Goal: Task Accomplishment & Management: Complete application form

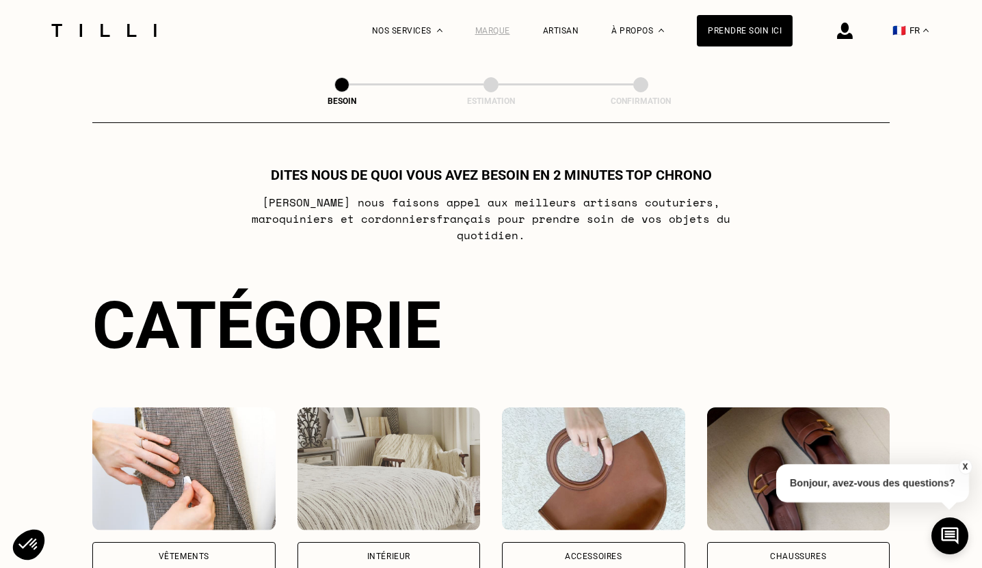
click at [500, 31] on div "Marque" at bounding box center [492, 31] width 35 height 10
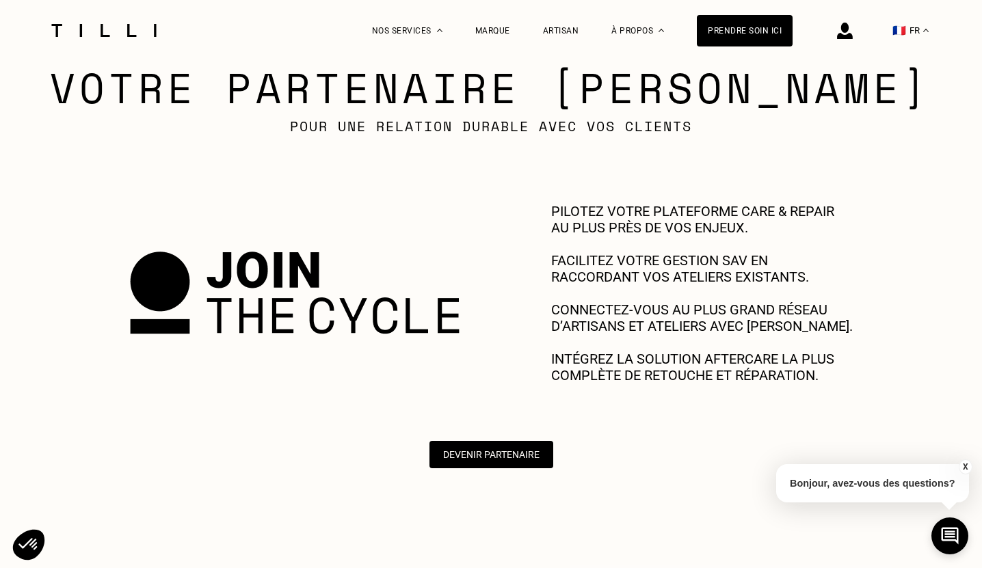
scroll to position [592, 0]
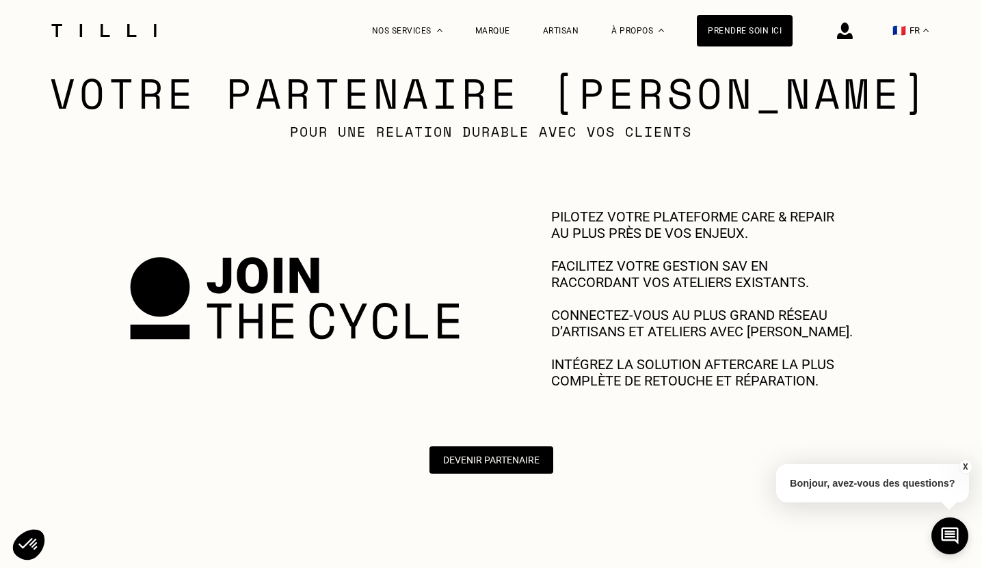
click at [658, 320] on p "PILOTEZ VOTRE PLATEFORME CARE & REPAIR AU PLUS PRÈS DE VOS ENJEUX. FACILITEZ VO…" at bounding box center [702, 299] width 302 height 180
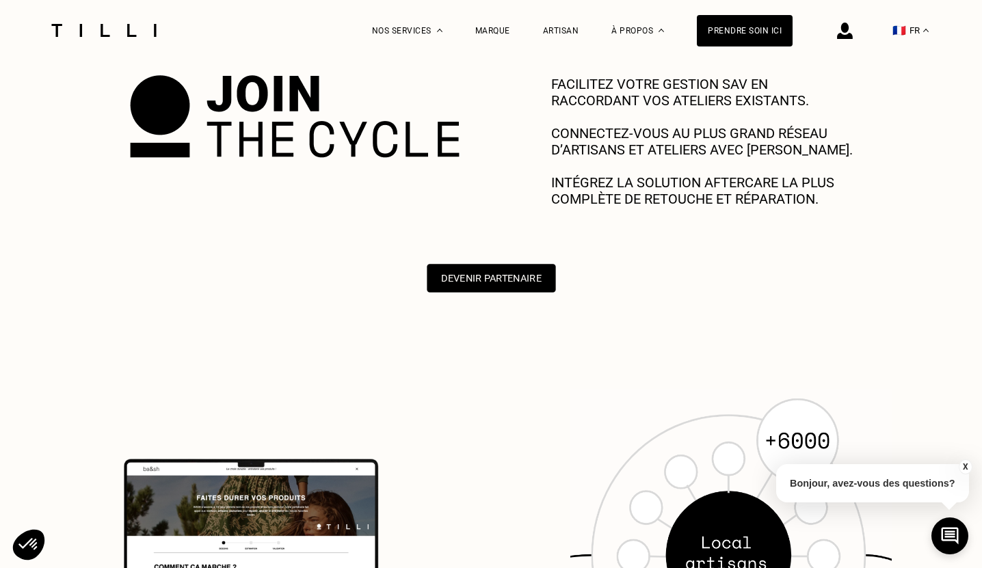
scroll to position [771, 0]
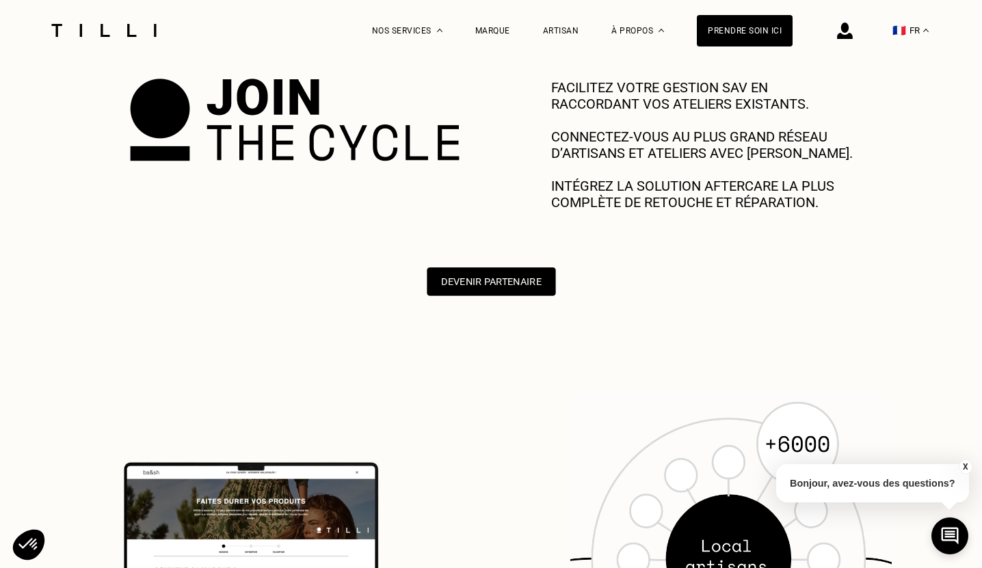
click at [503, 282] on button "Devenir Partenaire" at bounding box center [491, 281] width 129 height 29
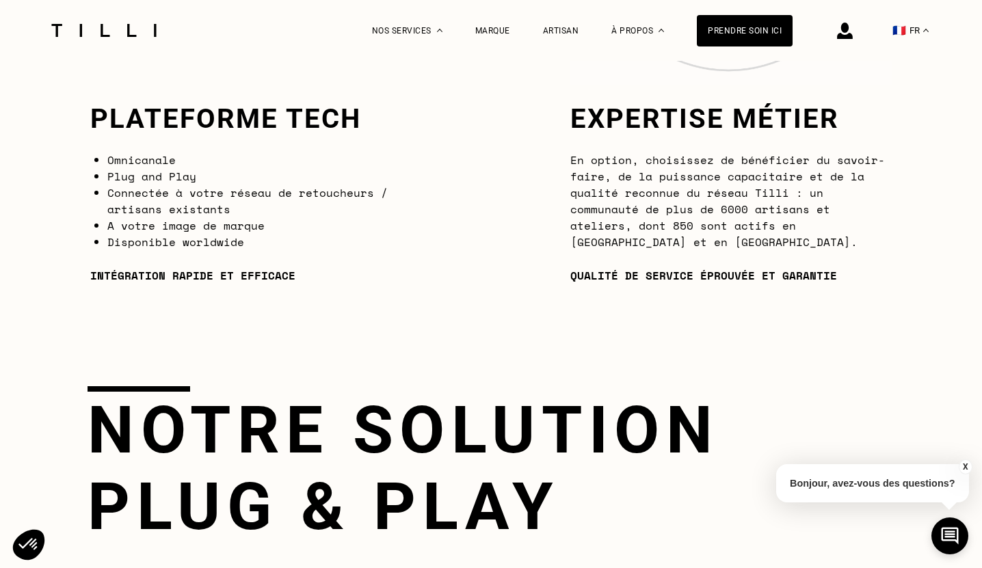
scroll to position [1402, 0]
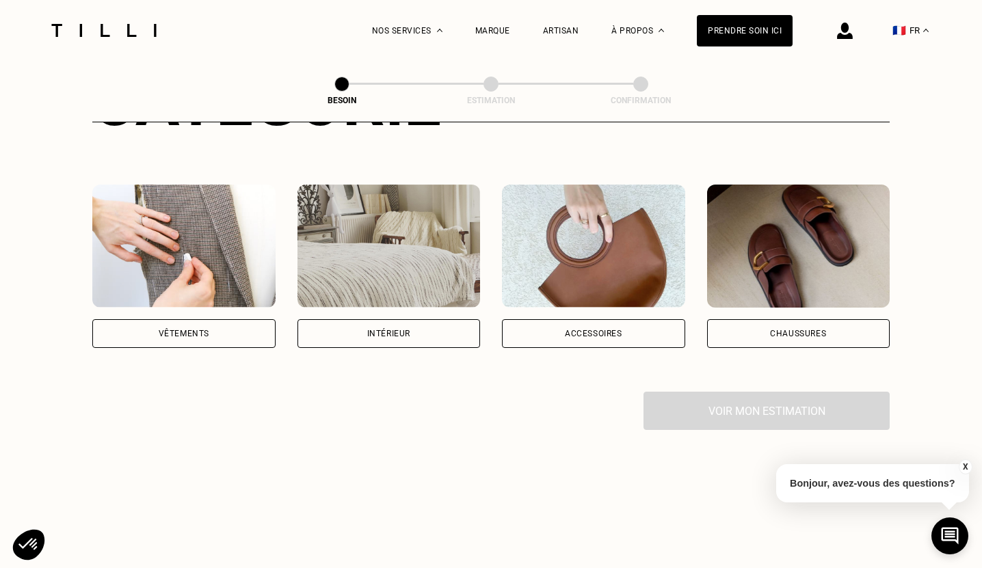
scroll to position [224, 0]
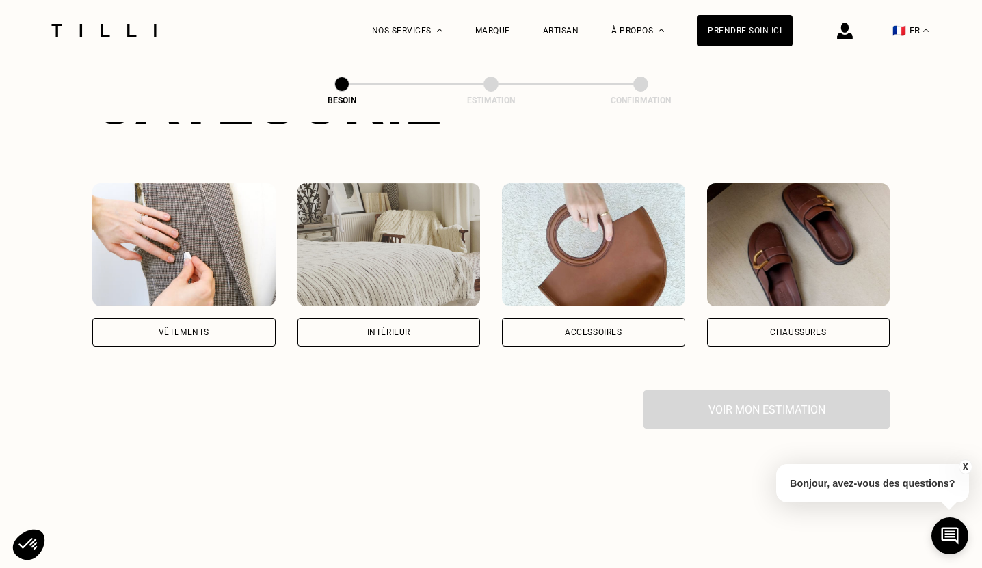
click at [868, 276] on div "Besoin Estimation Confirmation Dites nous de quoi vous avez besoin en 2 minutes…" at bounding box center [491, 174] width 982 height 674
click at [561, 29] on div "Artisan" at bounding box center [561, 31] width 36 height 10
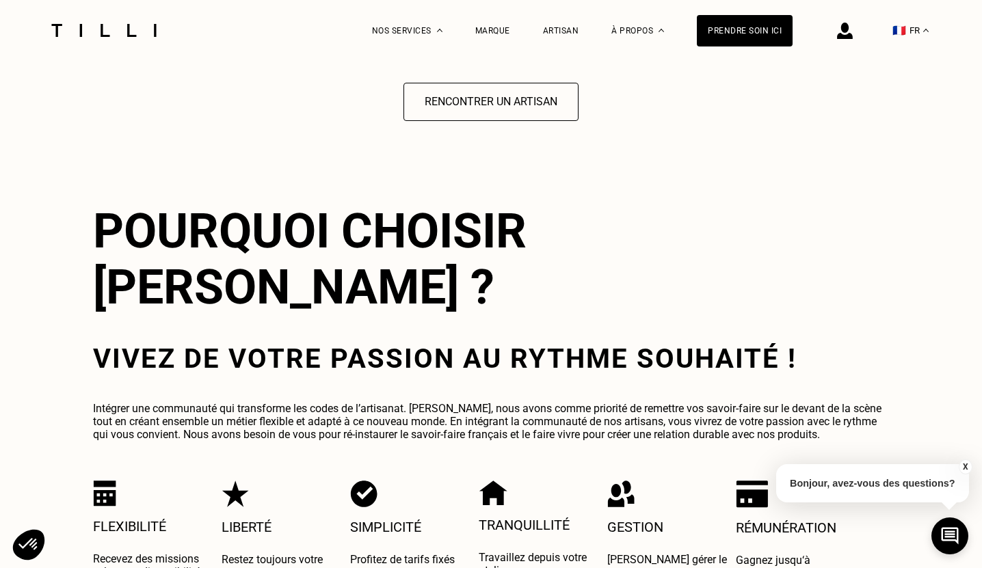
scroll to position [2229, 0]
